Goal: Information Seeking & Learning: Learn about a topic

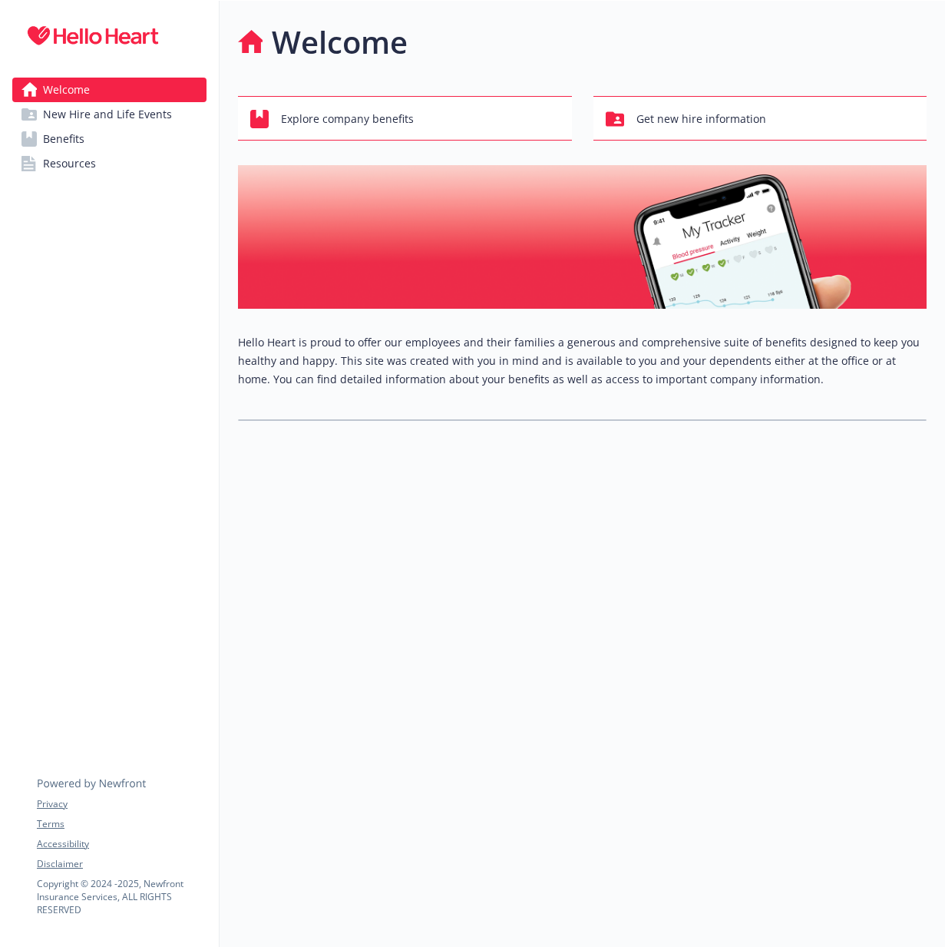
click at [94, 114] on span "New Hire and Life Events" at bounding box center [107, 114] width 129 height 25
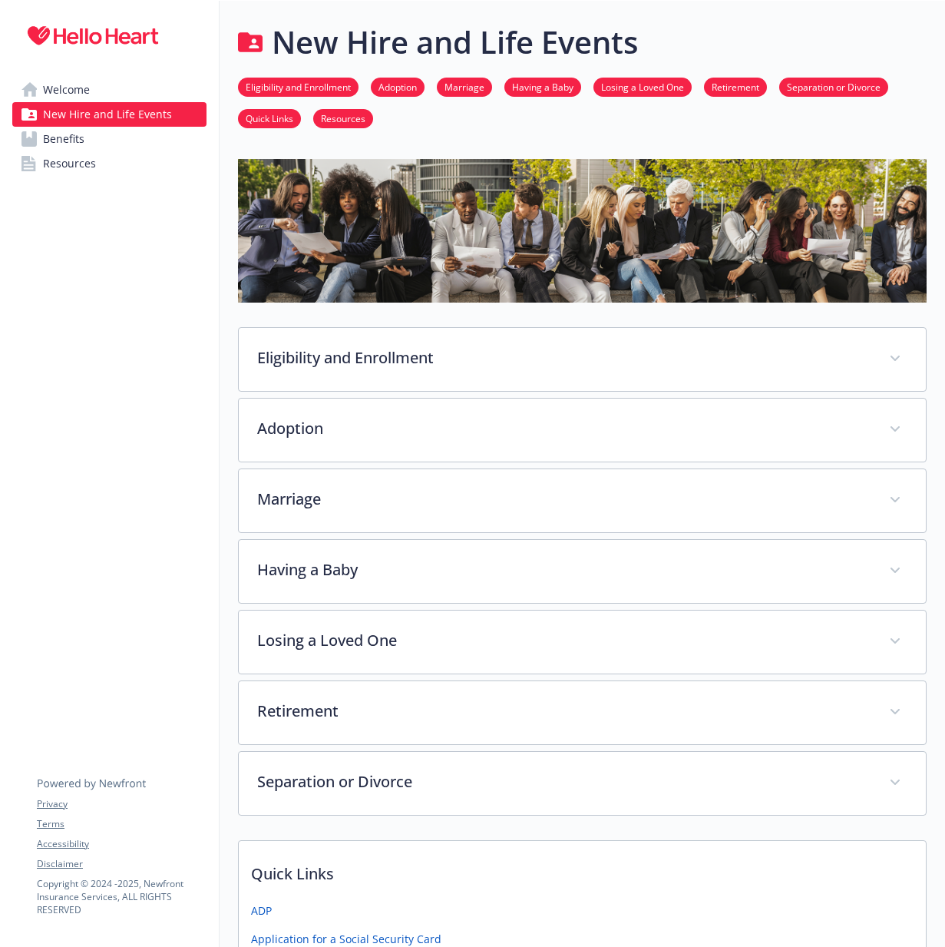
click at [132, 144] on link "Benefits" at bounding box center [109, 139] width 194 height 25
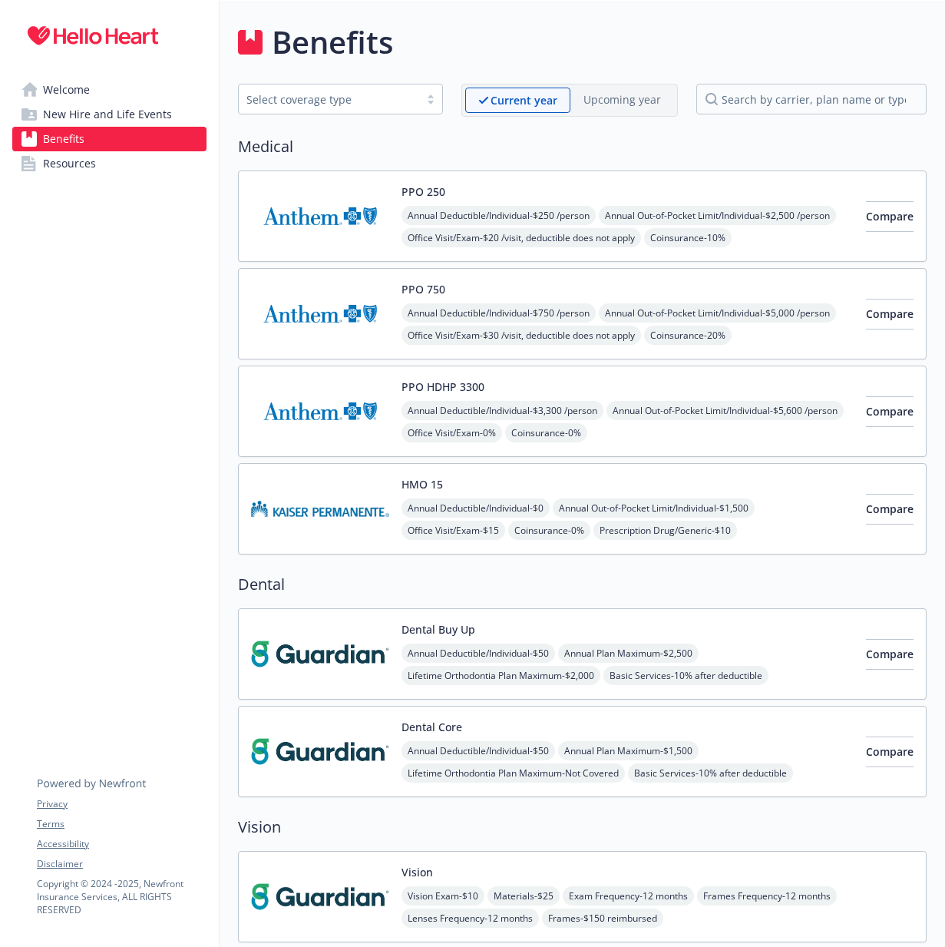
click at [129, 95] on link "Welcome" at bounding box center [109, 90] width 194 height 25
